Goal: Task Accomplishment & Management: Use online tool/utility

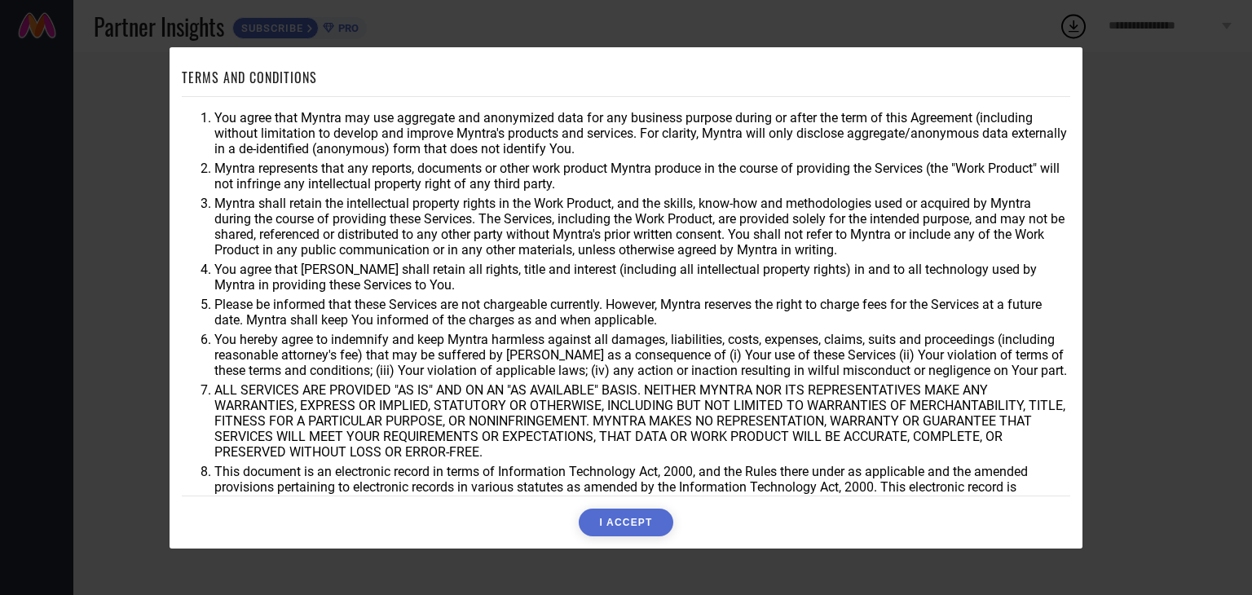
click at [610, 518] on button "I ACCEPT" at bounding box center [626, 522] width 94 height 28
